Goal: Find specific page/section: Find specific page/section

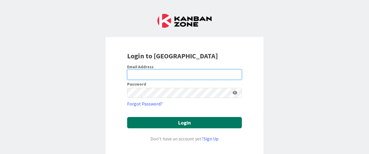
type input "[EMAIL_ADDRESS][DOMAIN_NAME]"
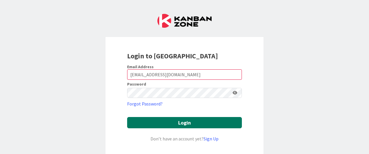
click at [189, 120] on button "Login" at bounding box center [184, 122] width 115 height 11
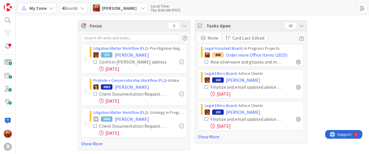
click at [105, 4] on div "[PERSON_NAME]" at bounding box center [119, 8] width 58 height 10
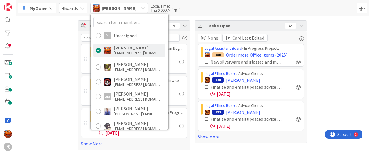
click at [48, 56] on div "Focus 9 Litigation Matter Workflow (FL2) › Pre-litigation Negotiation 270 [PERS…" at bounding box center [192, 85] width 353 height 138
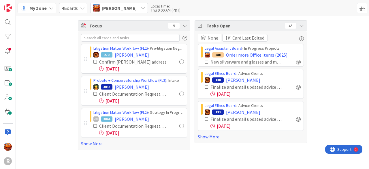
click at [184, 21] on div "Focus 9" at bounding box center [134, 25] width 112 height 11
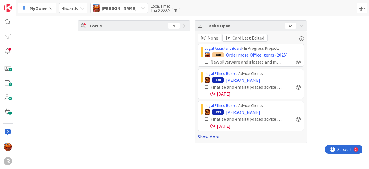
click at [206, 135] on link "Show More" at bounding box center [251, 136] width 106 height 7
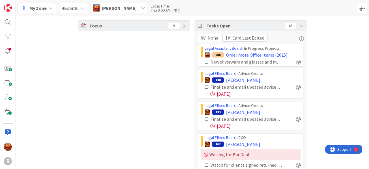
click at [184, 27] on icon at bounding box center [184, 25] width 5 height 5
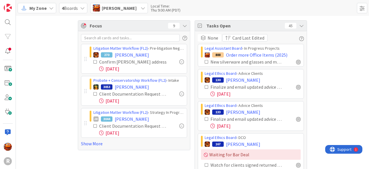
click at [303, 23] on div "Tasks Open 45" at bounding box center [251, 25] width 112 height 11
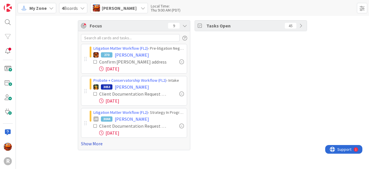
click at [93, 144] on link "Show More" at bounding box center [134, 143] width 106 height 7
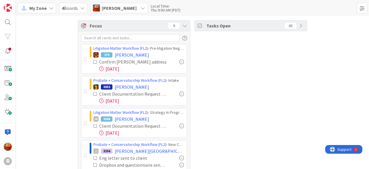
click at [93, 60] on icon at bounding box center [95, 62] width 4 height 4
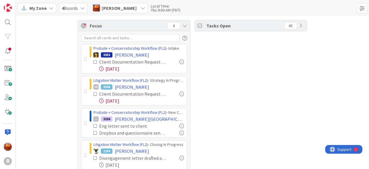
click at [93, 62] on icon at bounding box center [95, 62] width 4 height 4
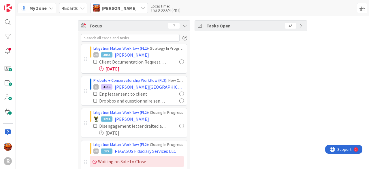
click at [93, 60] on icon at bounding box center [95, 62] width 4 height 4
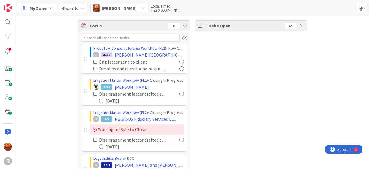
click at [93, 61] on icon at bounding box center [95, 62] width 4 height 4
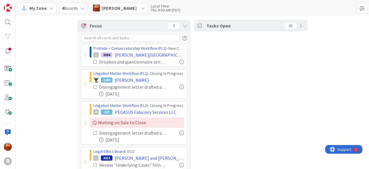
click at [93, 61] on icon at bounding box center [95, 62] width 4 height 4
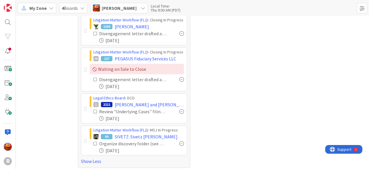
scroll to position [28, 0]
click at [93, 110] on icon at bounding box center [95, 111] width 4 height 4
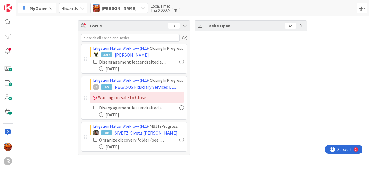
scroll to position [0, 0]
click at [114, 9] on span "[PERSON_NAME]" at bounding box center [119, 8] width 35 height 7
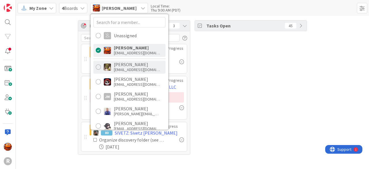
click at [124, 69] on div "[EMAIL_ADDRESS][DOMAIN_NAME]" at bounding box center [137, 69] width 46 height 5
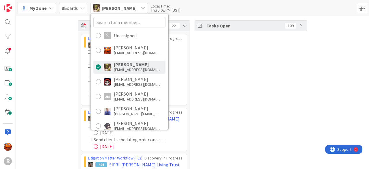
click at [63, 71] on div "Focus 22 Litigation Matter Workflow (FL2) › Discovery In Progress 1933 [PERSON_…" at bounding box center [192, 115] width 353 height 198
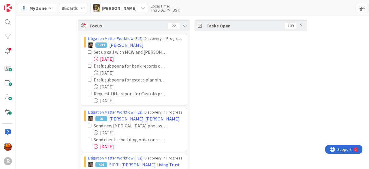
click at [88, 52] on icon at bounding box center [90, 52] width 4 height 4
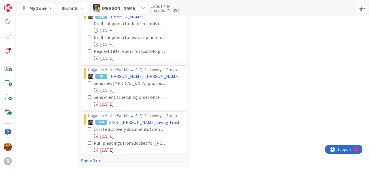
scroll to position [29, 0]
click at [91, 153] on link "Show More" at bounding box center [134, 160] width 106 height 7
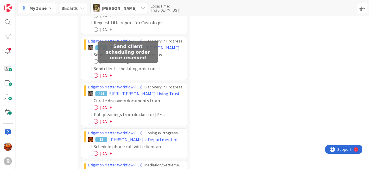
scroll to position [57, 0]
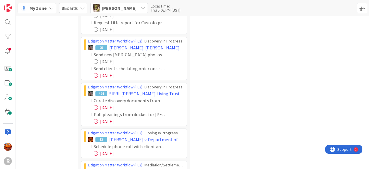
click at [88, 68] on icon at bounding box center [90, 68] width 4 height 4
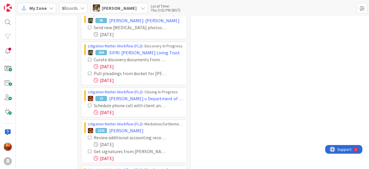
click at [88, 59] on icon at bounding box center [90, 59] width 4 height 4
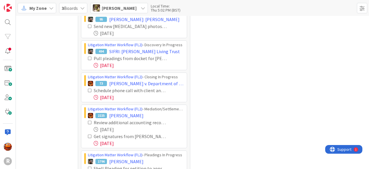
scroll to position [86, 0]
click at [88, 57] on icon at bounding box center [90, 58] width 4 height 4
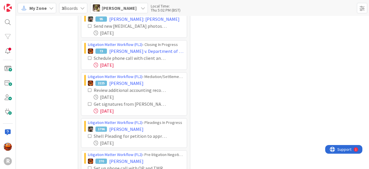
click at [89, 57] on icon at bounding box center [90, 58] width 4 height 4
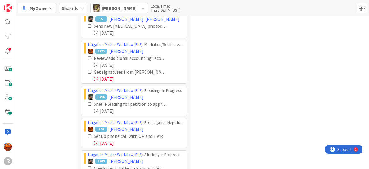
click at [88, 57] on icon at bounding box center [90, 58] width 4 height 4
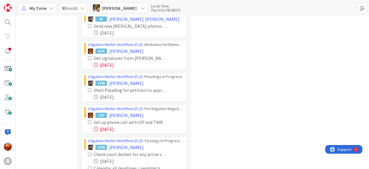
click at [88, 57] on icon at bounding box center [90, 58] width 4 height 4
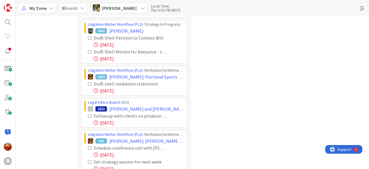
scroll to position [229, 0]
click at [88, 114] on icon at bounding box center [90, 116] width 4 height 4
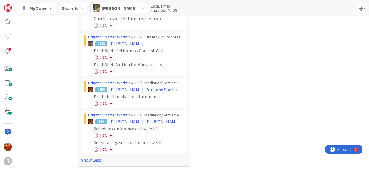
click at [88, 128] on icon at bounding box center [90, 128] width 4 height 4
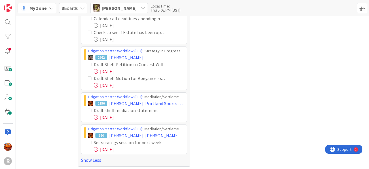
click at [88, 140] on icon at bounding box center [90, 142] width 4 height 4
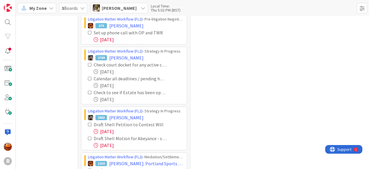
click at [103, 11] on span "[PERSON_NAME]" at bounding box center [119, 8] width 35 height 7
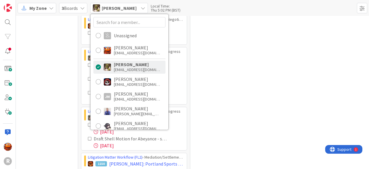
scroll to position [142, 0]
click at [126, 84] on div "[EMAIL_ADDRESS][DOMAIN_NAME]" at bounding box center [137, 84] width 46 height 5
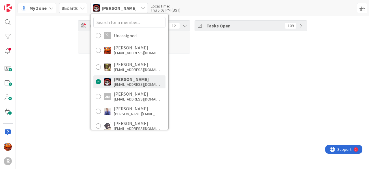
scroll to position [0, 0]
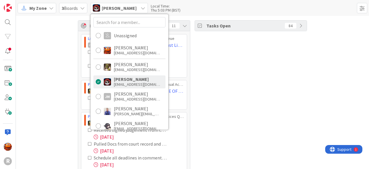
click at [56, 105] on div "Focus 11 Litigation Matter Workflow (FL2) › Judgment Queue JM 53 [PERSON_NAME]:…" at bounding box center [192, 104] width 353 height 177
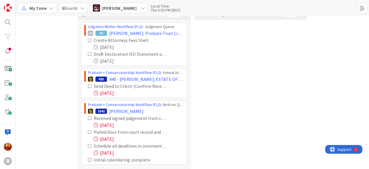
scroll to position [23, 0]
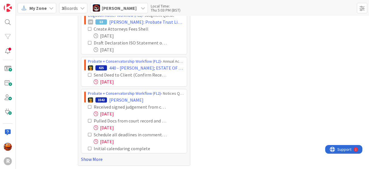
click at [85, 153] on link "Show More" at bounding box center [134, 158] width 106 height 7
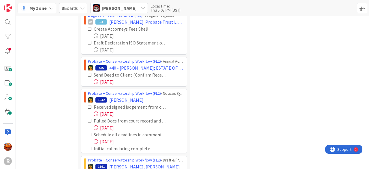
click at [88, 73] on icon at bounding box center [90, 75] width 4 height 4
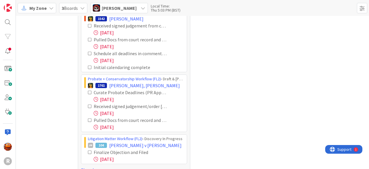
scroll to position [82, 0]
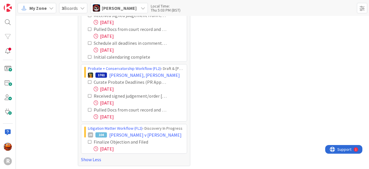
click at [88, 141] on icon at bounding box center [90, 142] width 4 height 4
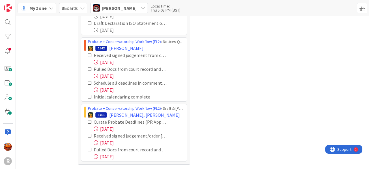
scroll to position [42, 0]
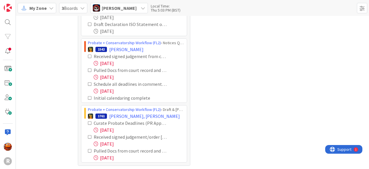
click at [108, 7] on span "[PERSON_NAME]" at bounding box center [119, 8] width 35 height 7
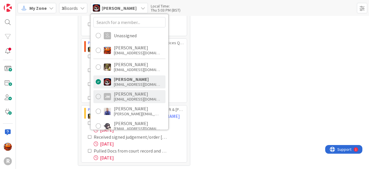
click at [121, 94] on div "[PERSON_NAME]" at bounding box center [137, 93] width 46 height 5
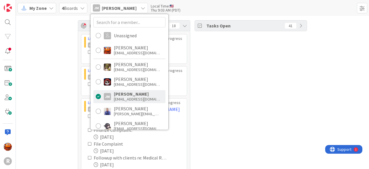
click at [56, 81] on div "Focus 18 Litigation Matter Workflow (FL2) › Pleadings In Progress JM 2362 LOVE,…" at bounding box center [192, 108] width 353 height 184
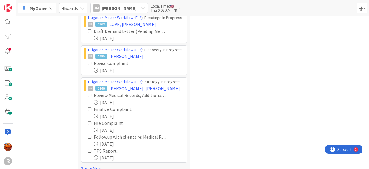
scroll to position [30, 0]
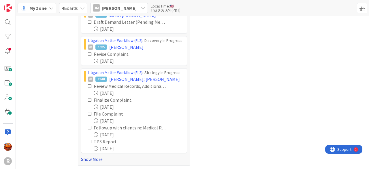
click at [90, 153] on link "Show More" at bounding box center [134, 158] width 106 height 7
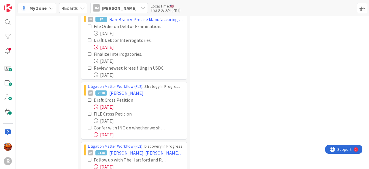
scroll to position [177, 0]
click at [88, 38] on icon at bounding box center [90, 40] width 4 height 4
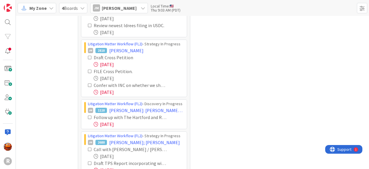
scroll to position [206, 0]
click at [88, 84] on icon at bounding box center [90, 85] width 4 height 4
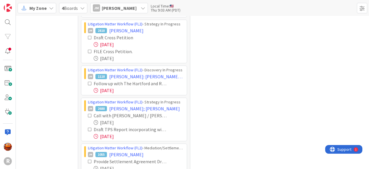
scroll to position [244, 0]
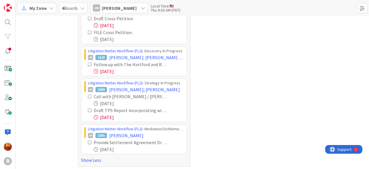
click at [121, 11] on span "[PERSON_NAME]" at bounding box center [119, 8] width 35 height 7
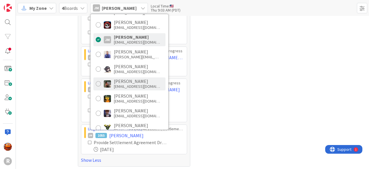
scroll to position [57, 0]
click at [125, 78] on div "[PERSON_NAME]" at bounding box center [137, 80] width 46 height 5
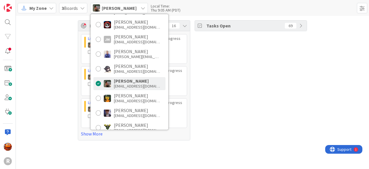
click at [58, 77] on div "Focus 16 Litigation Matter Workflow (FL2) › Strategy In Progress 2488 [PERSON_N…" at bounding box center [192, 80] width 353 height 129
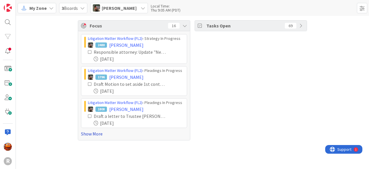
click at [93, 133] on link "Show More" at bounding box center [134, 133] width 106 height 7
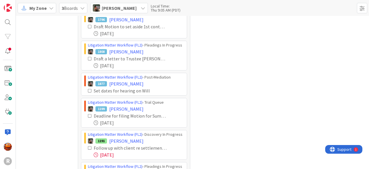
scroll to position [58, 0]
click at [88, 114] on icon at bounding box center [90, 115] width 4 height 4
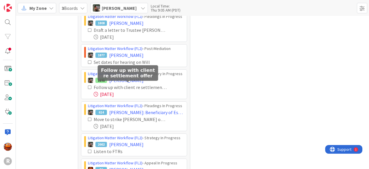
scroll to position [86, 0]
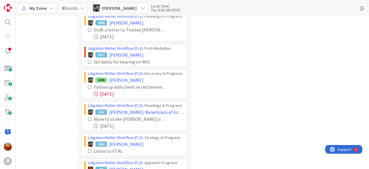
click at [88, 86] on icon at bounding box center [90, 87] width 4 height 4
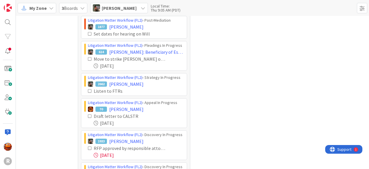
scroll to position [114, 0]
click at [88, 89] on icon at bounding box center [90, 90] width 4 height 4
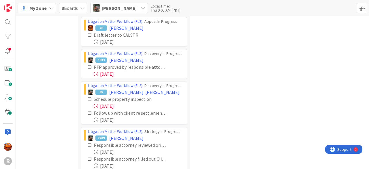
click at [88, 65] on icon at bounding box center [90, 67] width 4 height 4
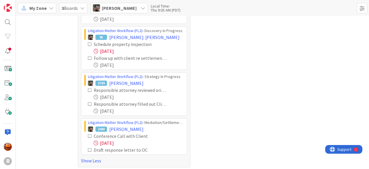
scroll to position [193, 0]
click at [88, 42] on icon at bounding box center [90, 44] width 4 height 4
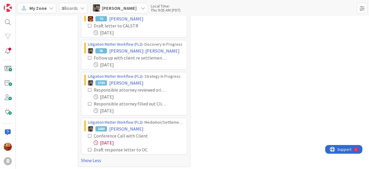
click at [88, 56] on icon at bounding box center [90, 58] width 4 height 4
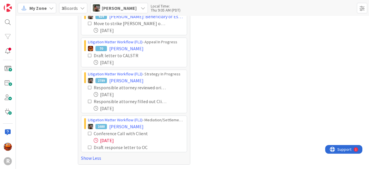
scroll to position [148, 0]
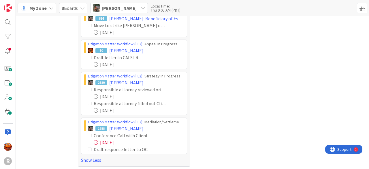
click at [88, 88] on icon at bounding box center [90, 89] width 4 height 4
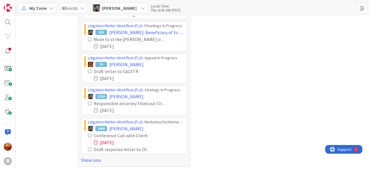
click at [88, 101] on icon at bounding box center [90, 103] width 4 height 4
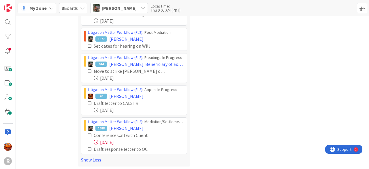
click at [89, 133] on icon at bounding box center [90, 135] width 4 height 4
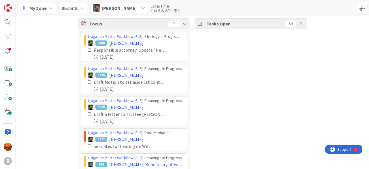
scroll to position [0, 0]
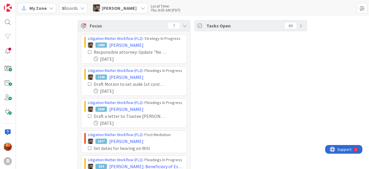
click at [109, 10] on span "[PERSON_NAME]" at bounding box center [119, 8] width 35 height 7
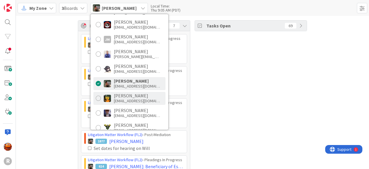
click at [116, 96] on div "[PERSON_NAME]" at bounding box center [137, 95] width 46 height 5
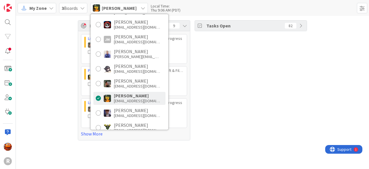
click at [62, 93] on div "Focus 9 Litigation Matter Workflow (FL2) › Pleadings In Progress 1808 [PERSON_N…" at bounding box center [192, 80] width 353 height 129
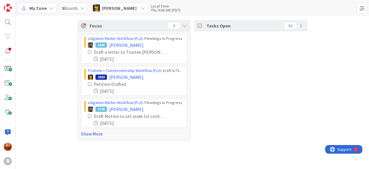
click at [92, 132] on link "Show More" at bounding box center [134, 133] width 106 height 7
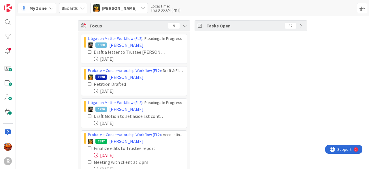
click at [88, 52] on icon at bounding box center [90, 52] width 4 height 4
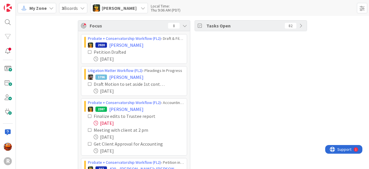
click at [89, 115] on icon at bounding box center [90, 116] width 4 height 4
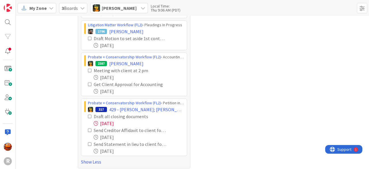
scroll to position [48, 0]
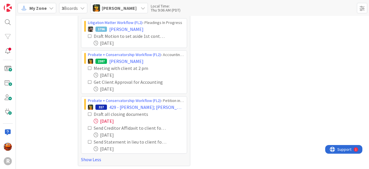
click at [88, 113] on icon at bounding box center [90, 114] width 4 height 4
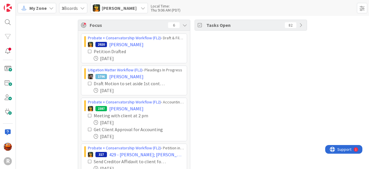
scroll to position [0, 0]
click at [112, 8] on span "[PERSON_NAME]" at bounding box center [119, 8] width 35 height 7
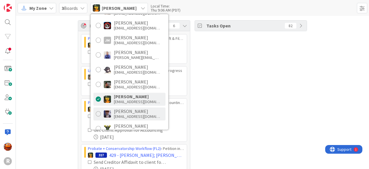
scroll to position [56, 0]
click at [121, 113] on div "[PERSON_NAME]" at bounding box center [137, 111] width 46 height 5
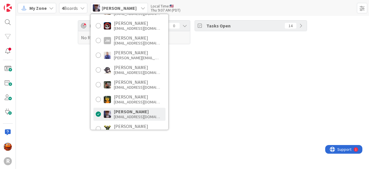
click at [72, 105] on div "Focus 0 No Results Tasks Open 14" at bounding box center [192, 92] width 353 height 153
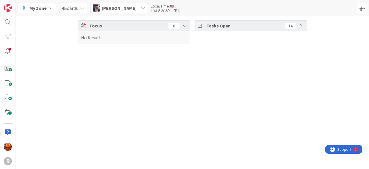
click at [303, 24] on icon at bounding box center [301, 25] width 5 height 5
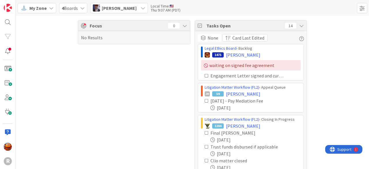
click at [303, 24] on div "Tasks Open 14" at bounding box center [251, 25] width 112 height 11
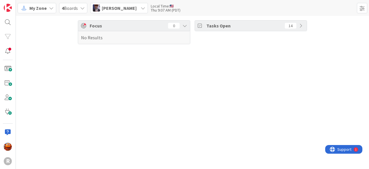
click at [132, 6] on span "[PERSON_NAME]" at bounding box center [119, 8] width 35 height 7
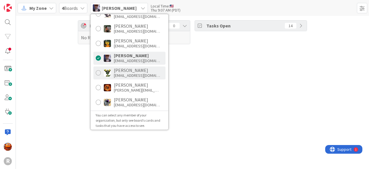
scroll to position [113, 0]
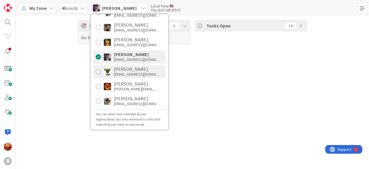
click at [124, 67] on div "[PERSON_NAME]" at bounding box center [137, 68] width 46 height 5
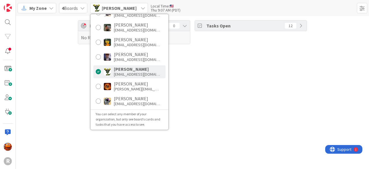
click at [66, 77] on div "Focus 0 No Results Tasks Open 12" at bounding box center [192, 92] width 353 height 153
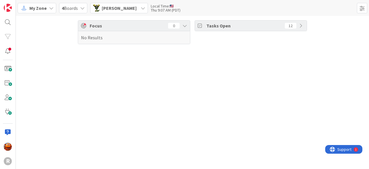
click at [124, 7] on span "[PERSON_NAME]" at bounding box center [119, 8] width 35 height 7
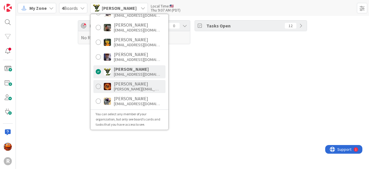
click at [114, 84] on div "[PERSON_NAME]" at bounding box center [137, 83] width 46 height 5
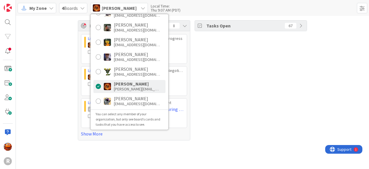
click at [61, 77] on div "Focus 8 Litigation Matter Workflow (FL2) › Discovery In Progress 2238 [PERSON_N…" at bounding box center [192, 80] width 353 height 129
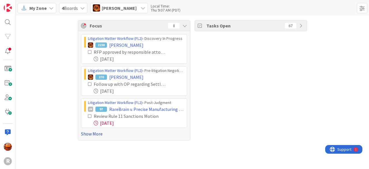
click at [89, 133] on link "Show More" at bounding box center [134, 133] width 106 height 7
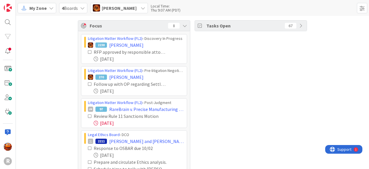
click at [63, 68] on div "Focus 8 Litigation Matter Workflow (FL2) › Discovery In Progress 2238 [PERSON_N…" at bounding box center [192, 138] width 353 height 245
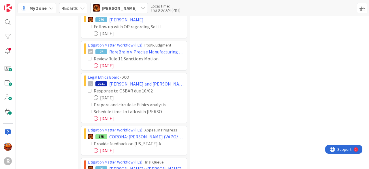
scroll to position [58, 0]
click at [88, 102] on icon at bounding box center [90, 104] width 4 height 4
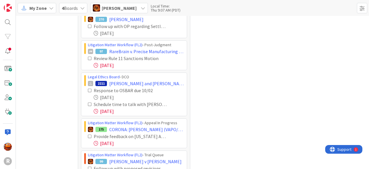
click at [85, 102] on div "Response to OSBAR due 10/02 [DATE] Schedule time to talk with [PERSON_NAME] [DA…" at bounding box center [134, 101] width 100 height 28
click at [88, 102] on icon at bounding box center [90, 104] width 4 height 4
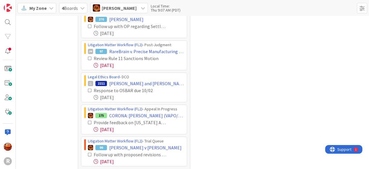
click at [88, 122] on icon at bounding box center [90, 122] width 4 height 4
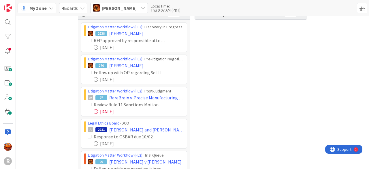
scroll to position [0, 0]
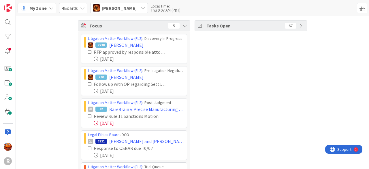
click at [108, 6] on span "[PERSON_NAME]" at bounding box center [119, 8] width 35 height 7
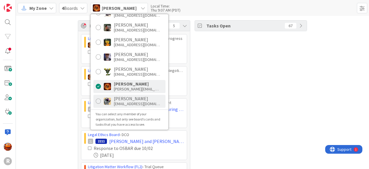
click at [111, 95] on div "[PERSON_NAME] [EMAIL_ADDRESS][DOMAIN_NAME]" at bounding box center [129, 101] width 72 height 13
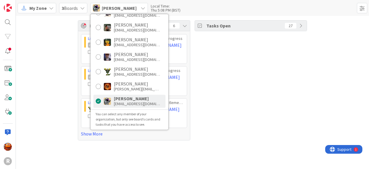
click at [62, 94] on div "Focus 6 Litigation Matter Workflow (FL2) › Discovery In Progress JM 104 [PERSON…" at bounding box center [192, 80] width 353 height 129
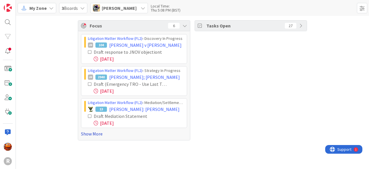
click at [86, 132] on link "Show More" at bounding box center [134, 133] width 106 height 7
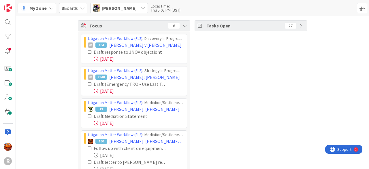
click at [88, 53] on icon at bounding box center [90, 52] width 4 height 4
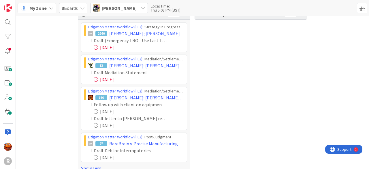
scroll to position [20, 0]
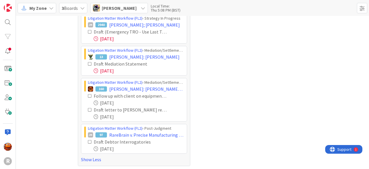
click at [88, 32] on icon at bounding box center [90, 32] width 4 height 4
